Goal: Task Accomplishment & Management: Use online tool/utility

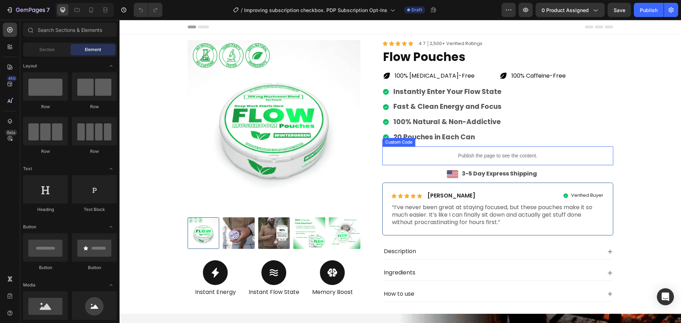
drag, startPoint x: 526, startPoint y: 152, endPoint x: 519, endPoint y: 152, distance: 6.7
click at [526, 152] on p "Publish the page to see the content." at bounding box center [498, 155] width 231 height 7
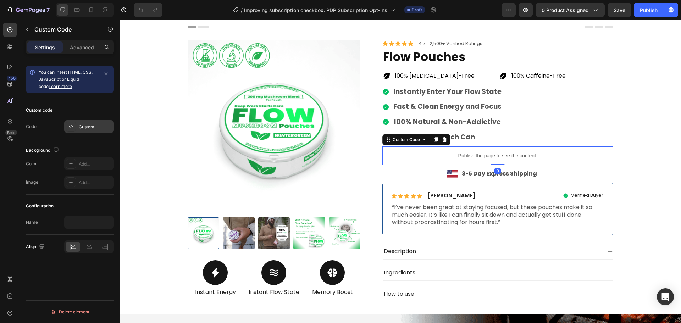
click at [97, 127] on div "Custom" at bounding box center [95, 127] width 33 height 6
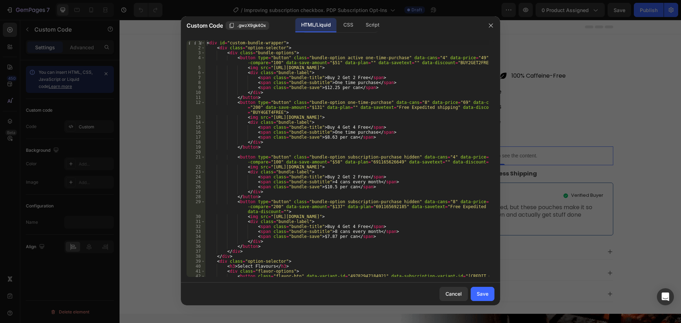
type textarea "<span class="bundle-save">$8.63 per can</span>"
click at [332, 136] on div "< div id = "custom-bundle-wrapper" > < div class = "option-selector" > < div cl…" at bounding box center [348, 166] width 284 height 252
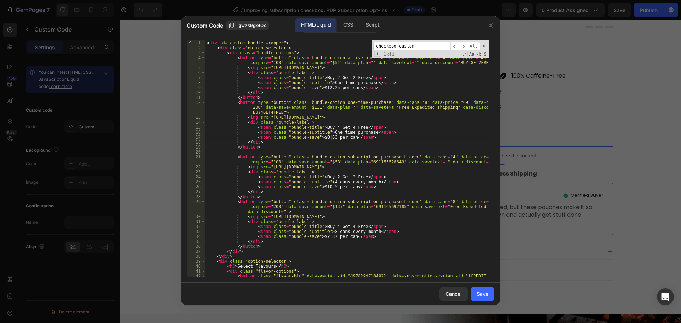
type input "checkbox-custom"
click at [335, 127] on div "< div id = "custom-bundle-wrapper" > < div class = "option-selector" > < div cl…" at bounding box center [348, 166] width 284 height 252
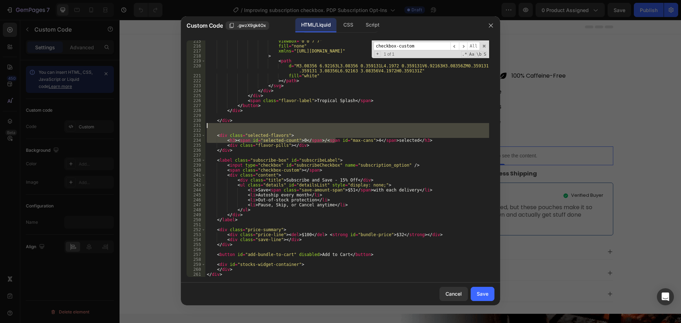
scroll to position [1209, 0]
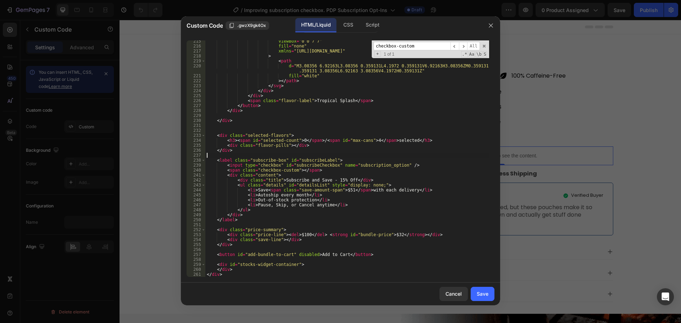
click at [359, 155] on div "viewBox = "0 0 7 7" fill = "none" xmlns = "[URL][DOMAIN_NAME]" > < path d = "M3…" at bounding box center [348, 162] width 284 height 247
click at [464, 48] on span "​" at bounding box center [463, 46] width 9 height 9
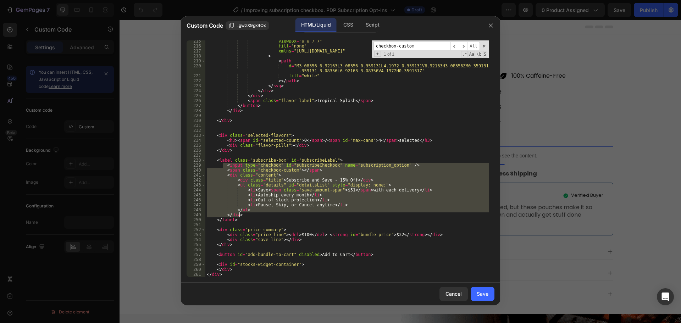
drag, startPoint x: 225, startPoint y: 167, endPoint x: 253, endPoint y: 214, distance: 54.7
click at [253, 214] on div "viewBox = "0 0 7 7" fill = "none" xmlns = "[URL][DOMAIN_NAME]" > < path d = "M3…" at bounding box center [348, 162] width 284 height 247
drag, startPoint x: 350, startPoint y: 152, endPoint x: 352, endPoint y: 158, distance: 6.9
click at [351, 152] on div "viewBox = "0 0 7 7" fill = "none" xmlns = "[URL][DOMAIN_NAME]" > < path d = "M3…" at bounding box center [348, 162] width 284 height 247
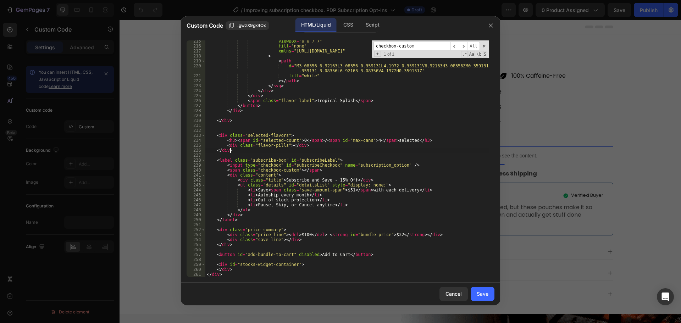
click at [352, 158] on div "viewBox = "0 0 7 7" fill = "none" xmlns = "[URL][DOMAIN_NAME]" > < path d = "M3…" at bounding box center [348, 162] width 284 height 247
type textarea "<label class="subscribe-box" id="subscribeLabel">"
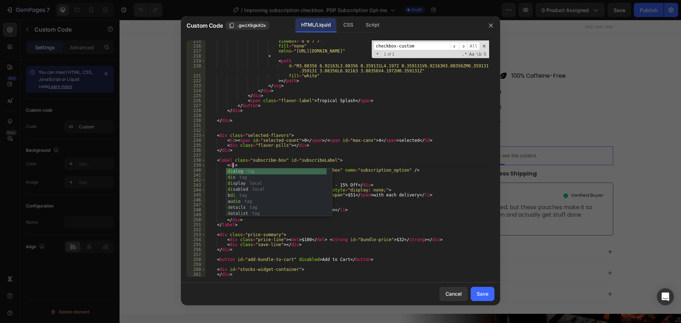
scroll to position [0, 2]
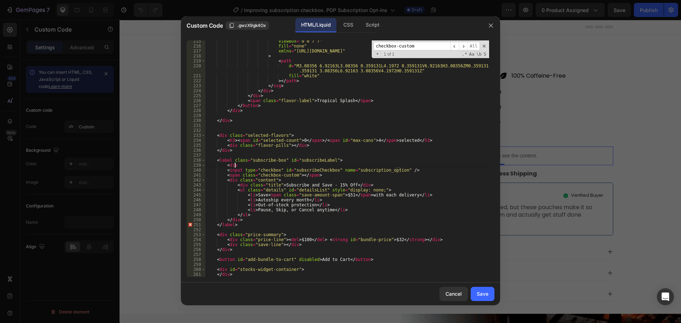
type textarea "<div>"
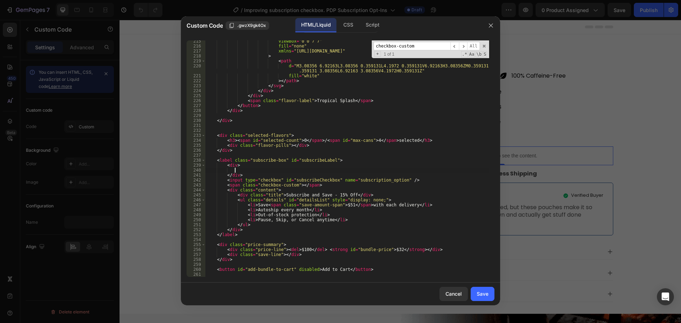
drag, startPoint x: 223, startPoint y: 175, endPoint x: 245, endPoint y: 175, distance: 21.7
click at [245, 175] on div "viewBox = "0 0 7 7" fill = "none" xmlns = "[URL][DOMAIN_NAME]" > < path d = "M3…" at bounding box center [348, 162] width 284 height 247
type textarea "</div>"
click at [250, 230] on div "viewBox = "0 0 7 7" fill = "none" xmlns = "[URL][DOMAIN_NAME]" > < path d = "M3…" at bounding box center [348, 162] width 284 height 247
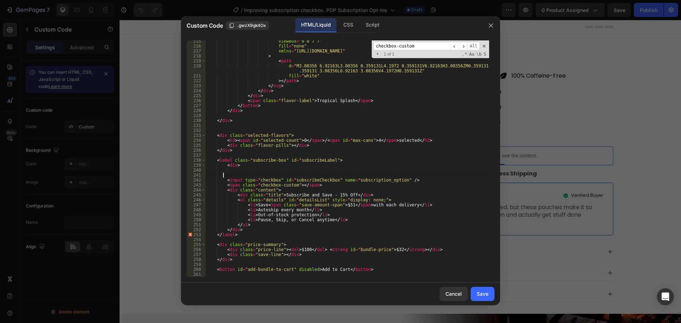
type textarea "</div>"
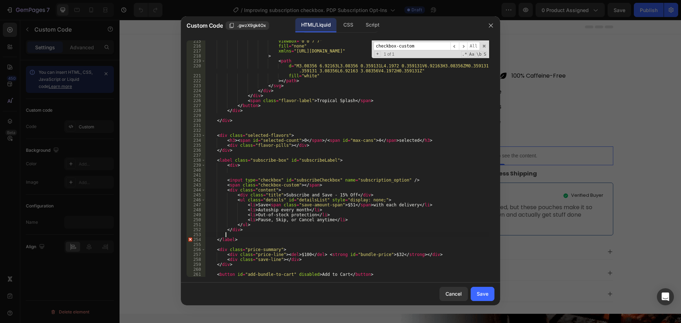
paste textarea "</div>"
click at [218, 235] on div "viewBox = "0 0 7 7" fill = "none" xmlns = "[URL][DOMAIN_NAME]" > < path d = "M3…" at bounding box center [348, 162] width 284 height 247
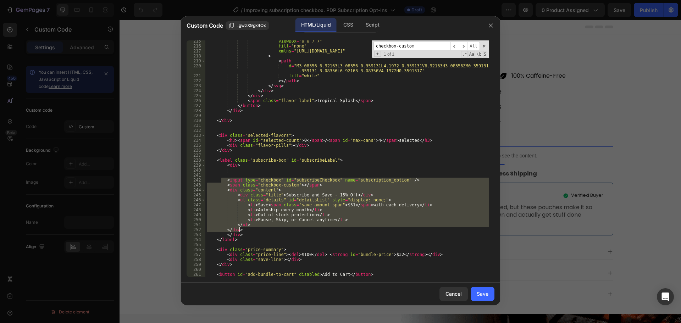
drag, startPoint x: 221, startPoint y: 181, endPoint x: 259, endPoint y: 232, distance: 64.0
click at [259, 232] on div "viewBox = "0 0 7 7" fill = "none" xmlns = "[URL][DOMAIN_NAME]" > < path d = "M3…" at bounding box center [348, 162] width 284 height 247
type textarea "</ul> </div>"
click at [240, 171] on div "viewBox = "0 0 7 7" fill = "none" xmlns = "[URL][DOMAIN_NAME]" > < path d = "M3…" at bounding box center [348, 162] width 284 height 247
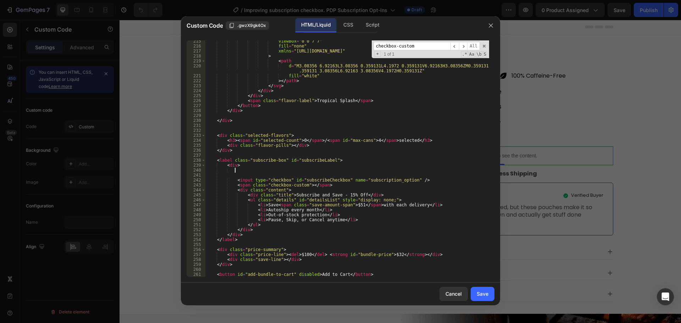
scroll to position [0, 0]
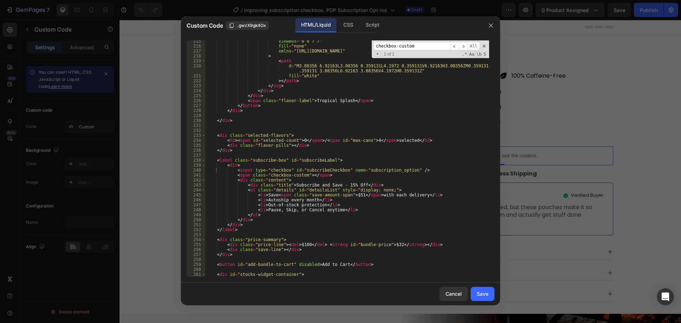
click at [270, 166] on div "viewBox = "0 0 7 7" fill = "none" xmlns = "[URL][DOMAIN_NAME]" > < path d = "M3…" at bounding box center [348, 162] width 284 height 247
click at [367, 170] on div "viewBox = "0 0 7 7" fill = "none" xmlns = "[URL][DOMAIN_NAME]" > < path d = "M3…" at bounding box center [348, 162] width 284 height 247
click at [254, 165] on div "viewBox = "0 0 7 7" fill = "none" xmlns = "[URL][DOMAIN_NAME]" > < path d = "M3…" at bounding box center [348, 162] width 284 height 247
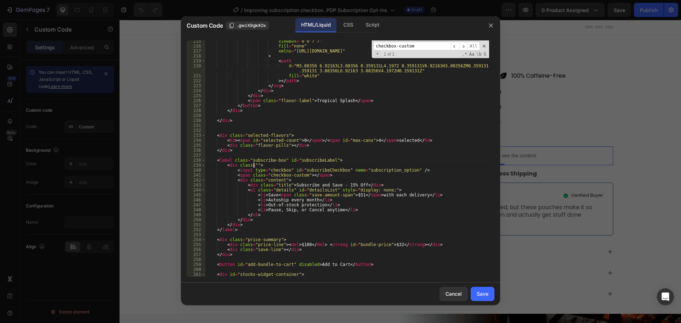
paste textarea "subscription_option"
click at [204, 165] on span at bounding box center [204, 165] width 4 height 5
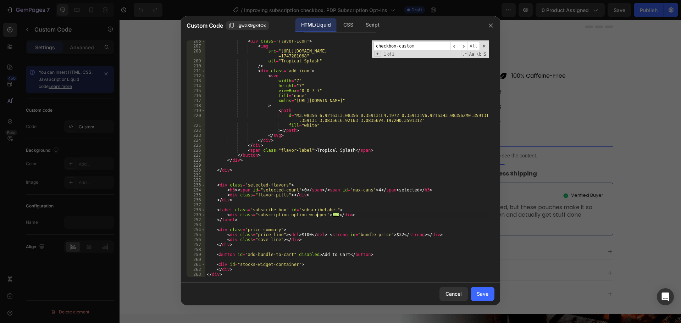
scroll to position [1160, 0]
click at [371, 215] on div "< div class = "flavor-icon" > < img src = "[URL][DOMAIN_NAME] =1747281068" alt …" at bounding box center [348, 162] width 284 height 247
type textarea "</div>"
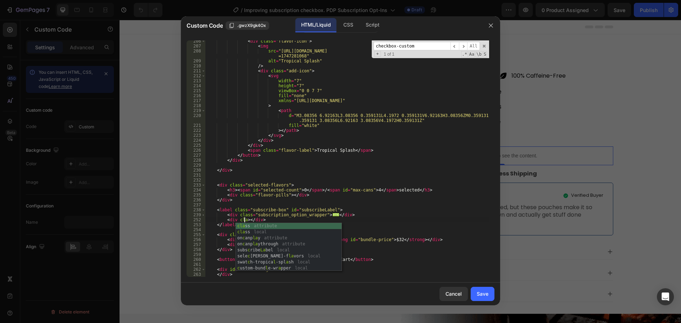
scroll to position [0, 3]
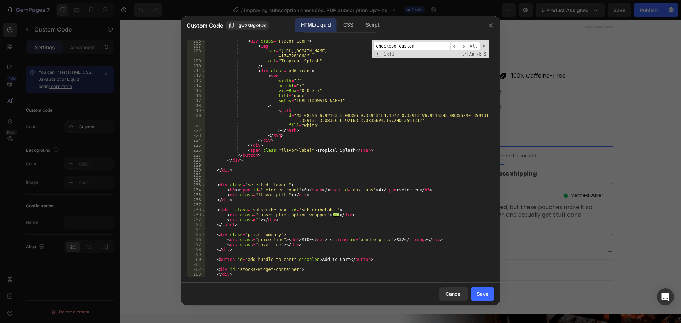
click at [274, 215] on div "< div class = "flavor-icon" > < img src = "[URL][DOMAIN_NAME] =1747281068" alt …" at bounding box center [348, 162] width 284 height 247
click at [253, 220] on div "< div class = "flavor-icon" > < img src = "[URL][DOMAIN_NAME] =1747281068" alt …" at bounding box center [348, 162] width 284 height 247
paste textarea "subscription_option_wrapper"
click at [284, 221] on div "< div class = "flavor-icon" > < img src = "[URL][DOMAIN_NAME] =1747281068" alt …" at bounding box center [348, 162] width 284 height 247
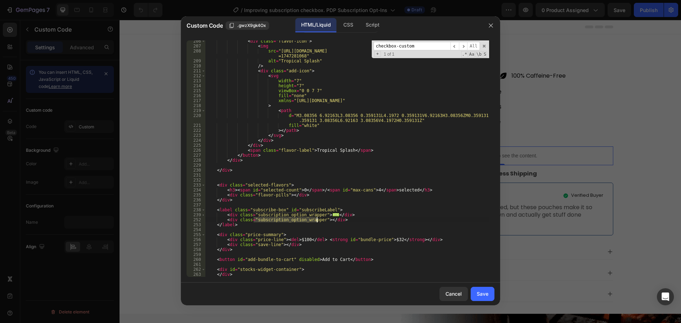
drag, startPoint x: 285, startPoint y: 221, endPoint x: 298, endPoint y: 221, distance: 13.5
click at [298, 221] on div "< div class = "flavor-icon" > < img src = "[URL][DOMAIN_NAME] =1747281068" alt …" at bounding box center [348, 162] width 284 height 247
click at [298, 221] on div "< div class = "flavor-icon" > < img src = "[URL][DOMAIN_NAME] =1747281068" alt …" at bounding box center [348, 158] width 284 height 237
click at [318, 220] on div "< div class = "flavor-icon" > < img src = "[URL][DOMAIN_NAME] =1747281068" alt …" at bounding box center [348, 162] width 284 height 247
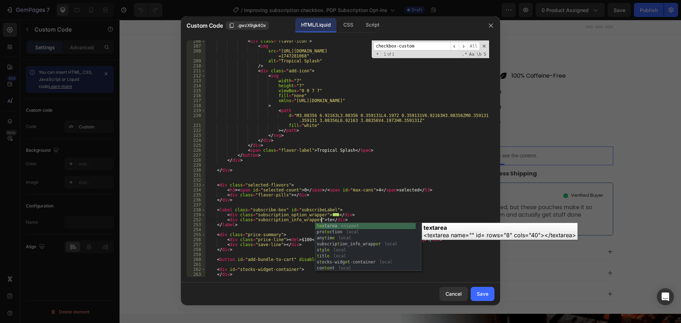
scroll to position [0, 10]
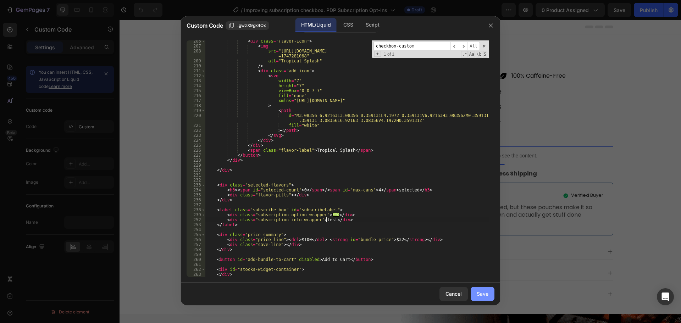
type textarea "<div class="subscription_info_wrapper">test</div>"
click at [480, 292] on div "Save" at bounding box center [483, 293] width 12 height 7
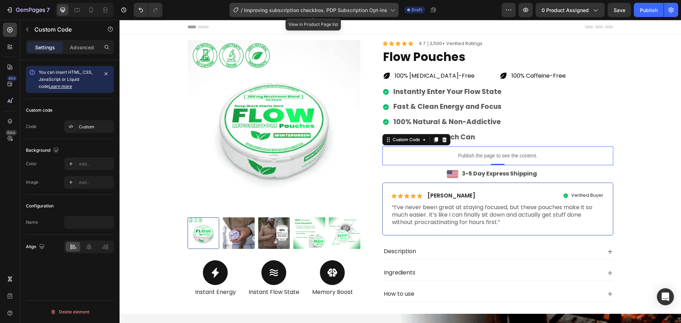
click at [391, 9] on icon at bounding box center [392, 9] width 7 height 7
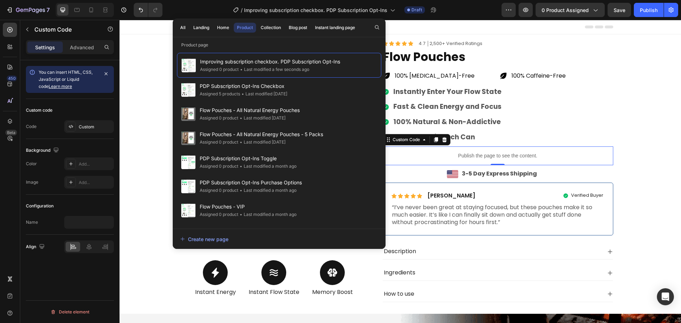
click at [575, 133] on div "Instantly Enter Your Flow State Fast & Clean Energy and Focus 100% Natural & No…" at bounding box center [498, 115] width 231 height 56
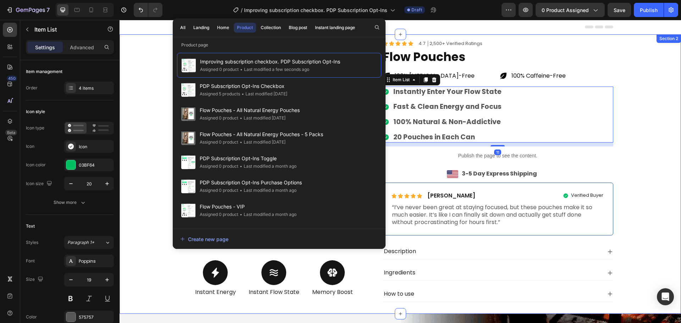
click at [640, 99] on div "Product Images Icon Instant Energy Text Block Icon Instant Flow State Text Bloc…" at bounding box center [400, 174] width 551 height 268
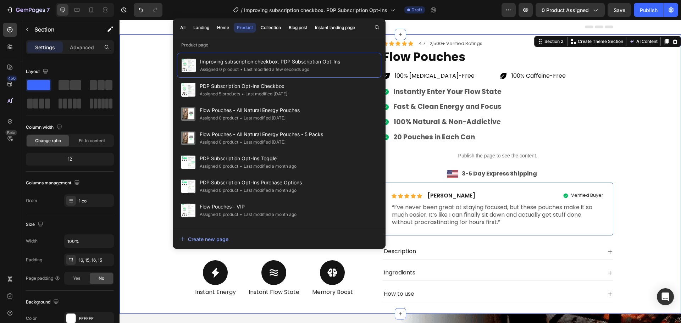
click at [623, 96] on div "Product Images Icon Instant Energy Text Block Icon Instant Flow State Text Bloc…" at bounding box center [400, 174] width 551 height 268
click at [520, 114] on div "Instantly Enter Your Flow State Fast & Clean Energy and Focus 100% Natural & No…" at bounding box center [498, 115] width 231 height 56
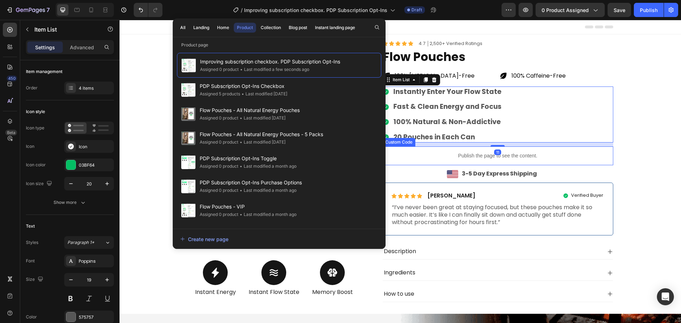
click at [609, 148] on div "Publish the page to see the content." at bounding box center [498, 156] width 231 height 19
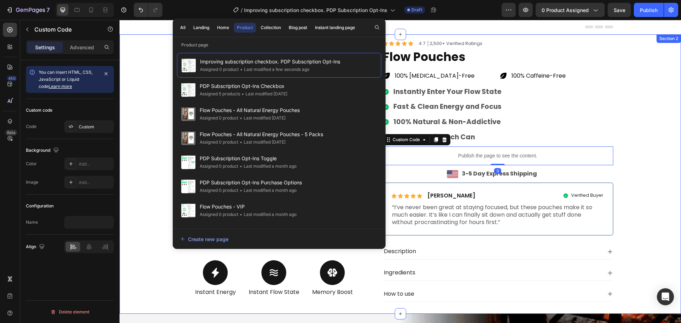
click at [130, 89] on div "Product Images Icon Instant Energy Text Block Icon Instant Flow State Text Bloc…" at bounding box center [400, 174] width 551 height 268
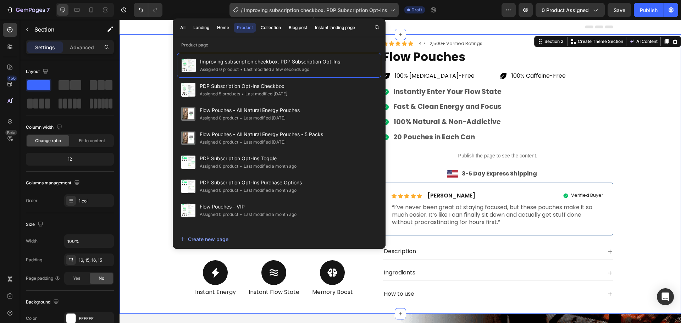
click at [375, 13] on span "Improving subscription checkbox. PDP Subscription Opt-Ins" at bounding box center [315, 9] width 143 height 7
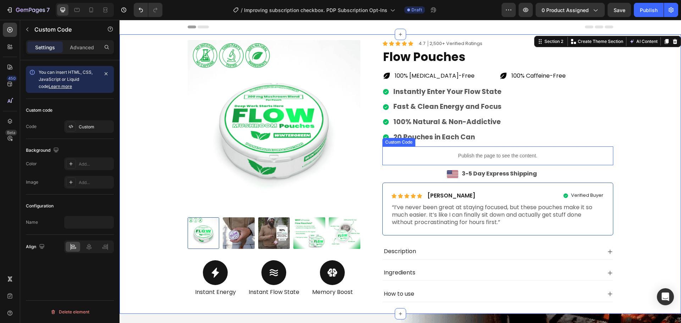
click at [449, 155] on p "Publish the page to see the content." at bounding box center [498, 155] width 231 height 7
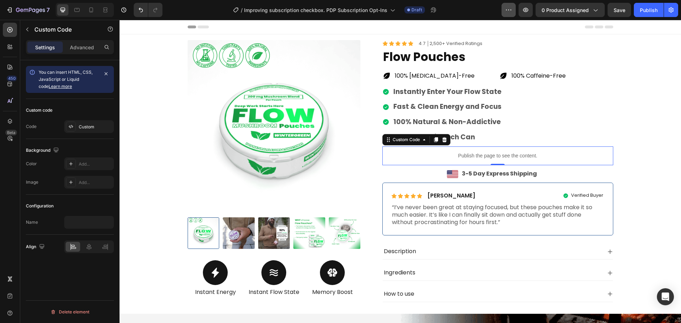
drag, startPoint x: 216, startPoint y: 2, endPoint x: 508, endPoint y: 12, distance: 291.9
click at [508, 12] on icon "button" at bounding box center [508, 9] width 7 height 7
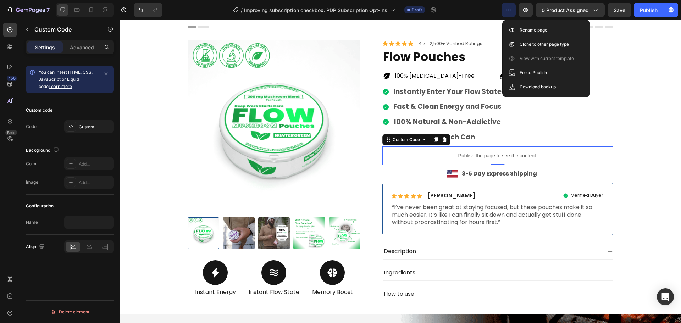
click at [624, 86] on div "Product Images Icon Instant Energy Text Block Icon Instant Flow State Text Bloc…" at bounding box center [400, 174] width 551 height 268
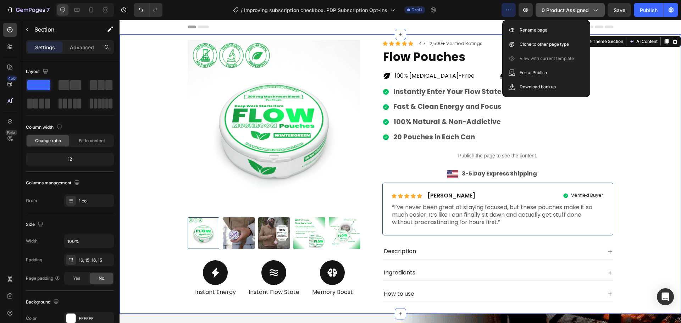
click at [590, 11] on div "0 product assigned" at bounding box center [570, 9] width 57 height 7
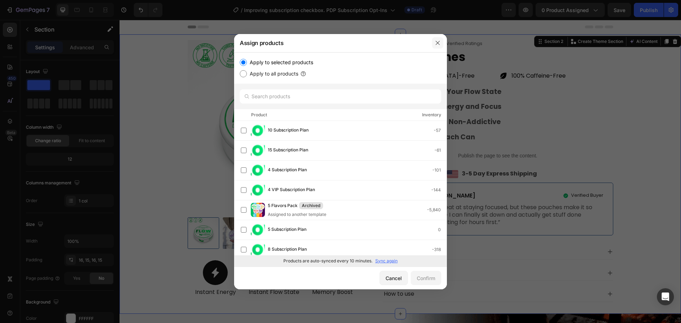
drag, startPoint x: 438, startPoint y: 41, endPoint x: 399, endPoint y: 12, distance: 48.5
click at [438, 41] on icon "button" at bounding box center [438, 43] width 6 height 6
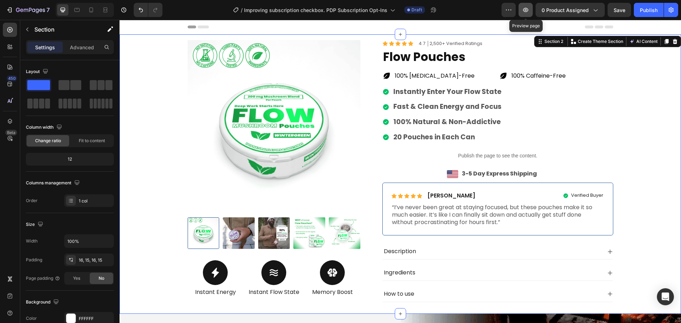
click at [527, 11] on icon "button" at bounding box center [525, 9] width 7 height 7
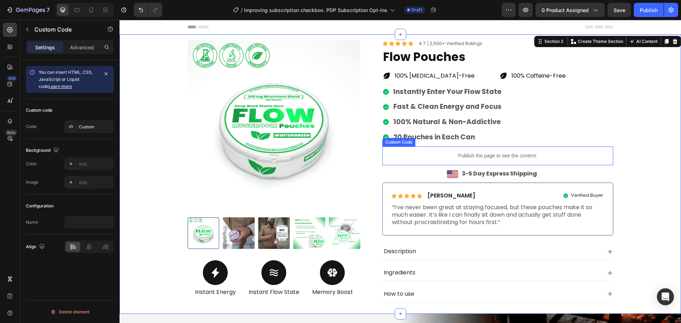
click at [482, 151] on div "Publish the page to see the content." at bounding box center [498, 156] width 231 height 19
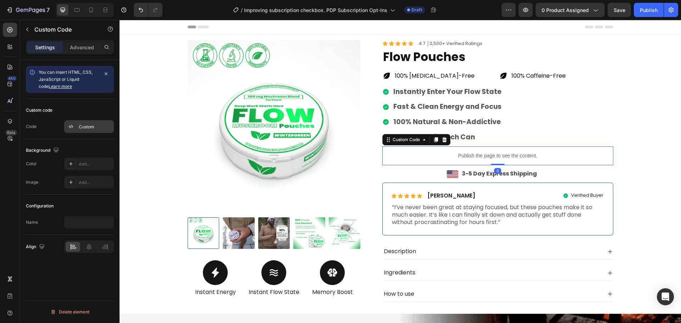
click at [86, 124] on div "Custom" at bounding box center [95, 127] width 33 height 6
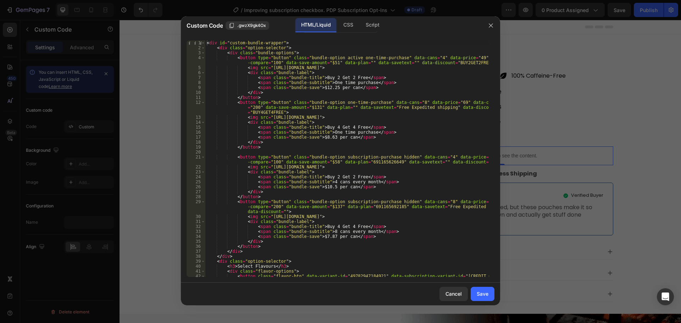
type textarea "<span class="bundle-subtitle">8 cans every month</span>"
click at [410, 233] on div "< div id = "custom-bundle-wrapper" > < div class = "option-selector" > < div cl…" at bounding box center [348, 166] width 284 height 252
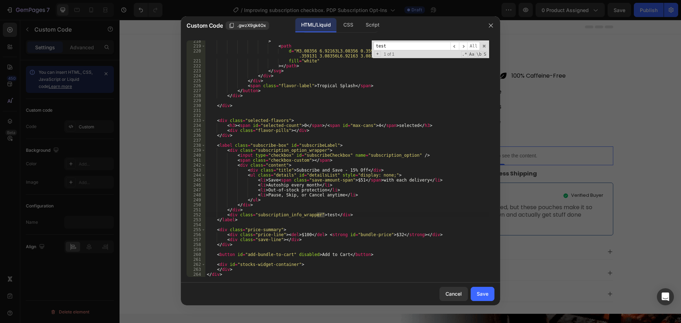
scroll to position [1224, 0]
type input "test"
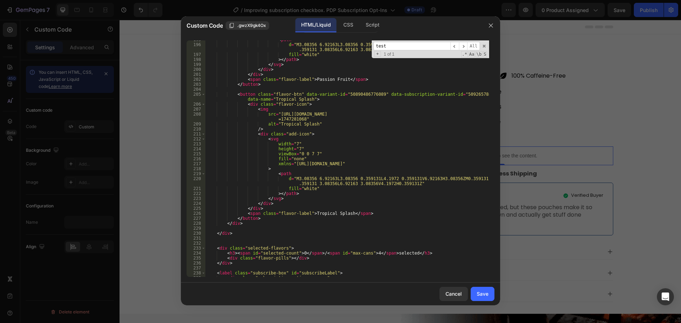
scroll to position [947, 0]
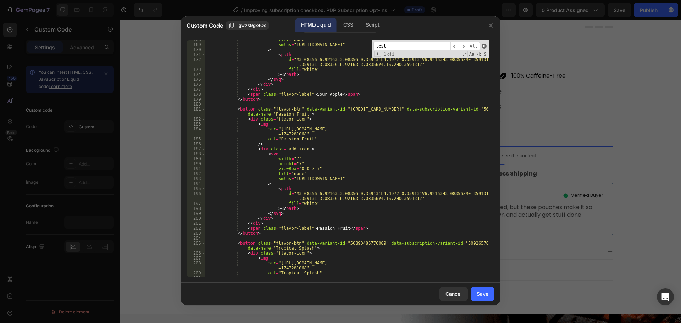
click at [484, 46] on span at bounding box center [484, 46] width 5 height 5
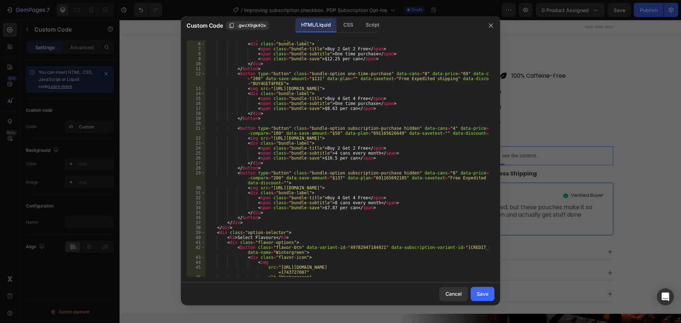
scroll to position [0, 0]
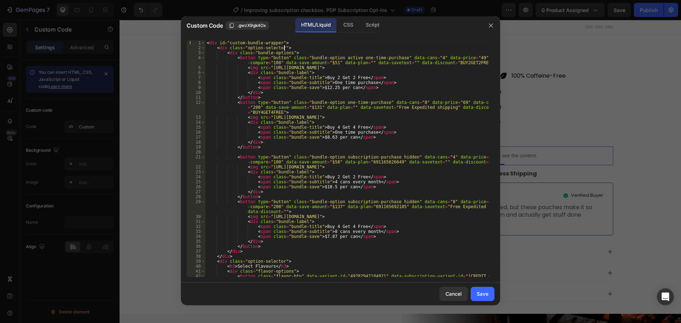
click at [314, 47] on div "< div id = "custom-bundle-wrapper" > < div class = "option-selector" > < div cl…" at bounding box center [348, 166] width 284 height 252
click at [290, 45] on div "< div id = "custom-bundle-wrapper" > < div class = "option-selector" > < div cl…" at bounding box center [348, 166] width 284 height 252
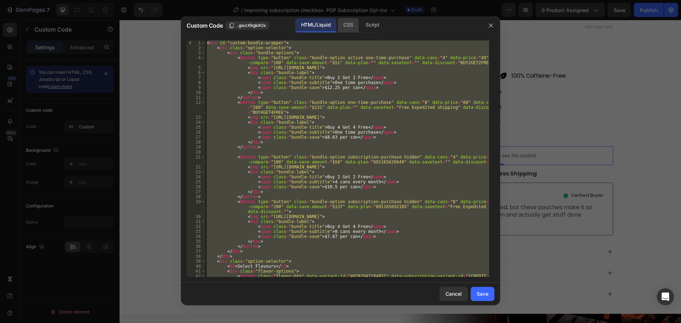
click at [360, 26] on div "CSS" at bounding box center [372, 25] width 25 height 14
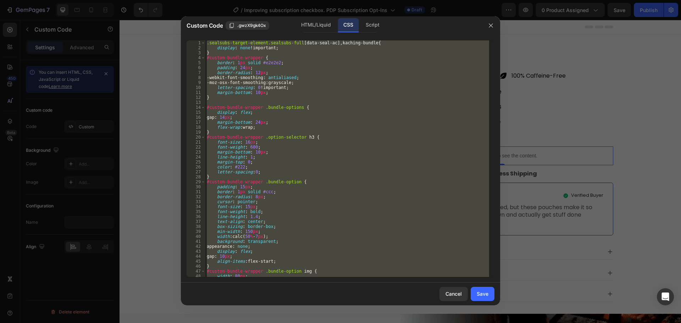
click at [316, 105] on div ".sealsubs-target-element.sealsubs-full [ data-seal-ac ], kaching-bundle { displ…" at bounding box center [348, 158] width 284 height 237
click at [376, 24] on div "Script" at bounding box center [372, 25] width 25 height 14
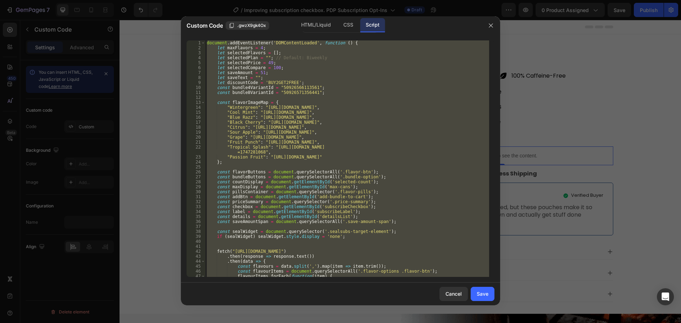
click at [350, 88] on div "document . addEventListener ( 'DOMContentLoaded' , function ( ) { let maxFlavor…" at bounding box center [348, 158] width 284 height 237
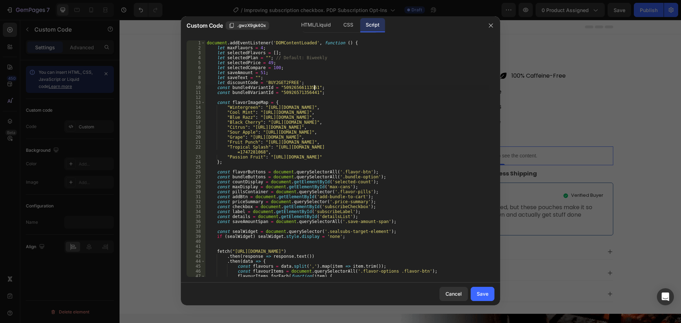
type textarea "} }, false);"
